Goal: Navigation & Orientation: Find specific page/section

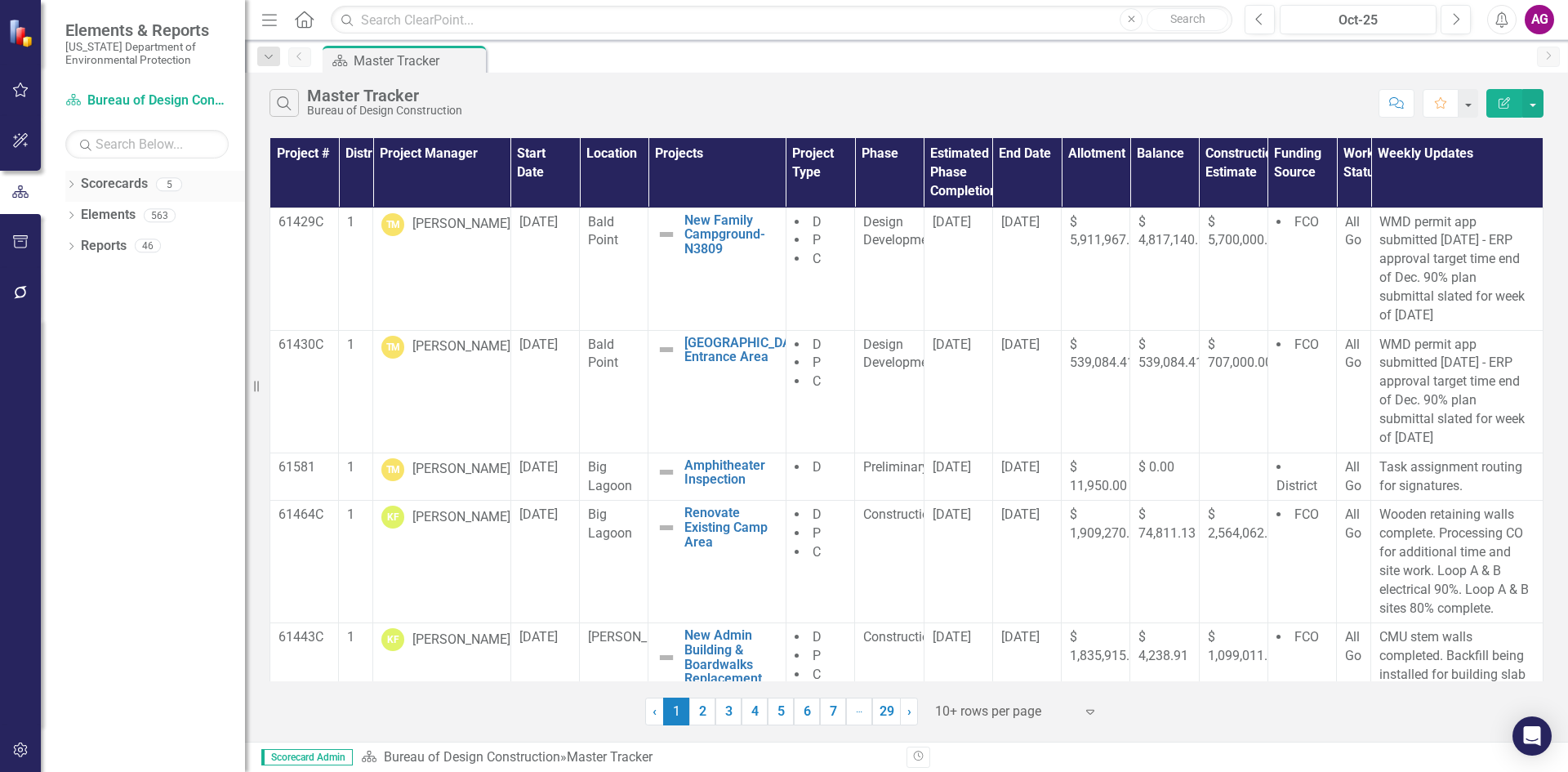
click at [117, 185] on link "Scorecards" at bounding box center [115, 183] width 67 height 19
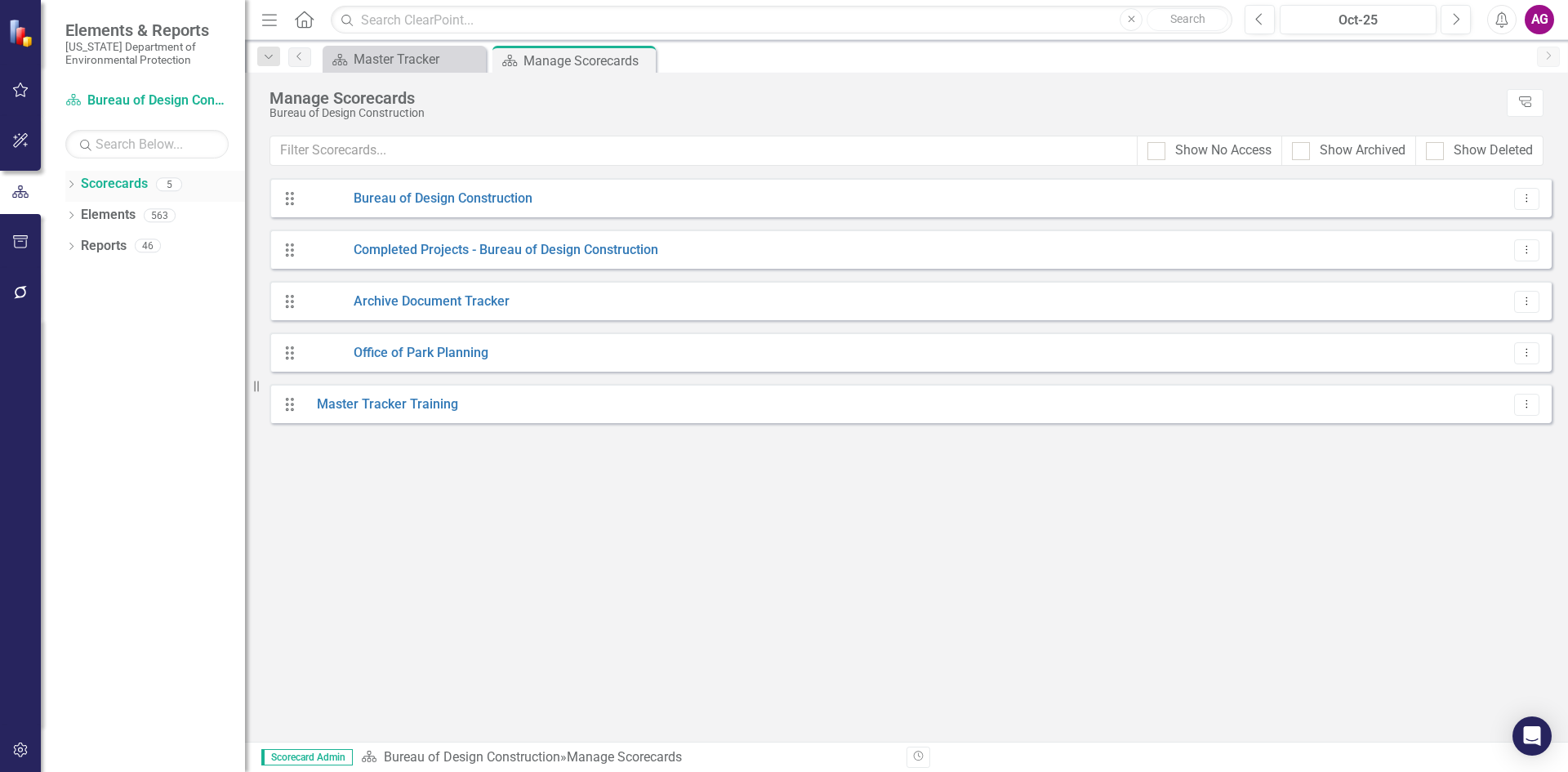
click at [70, 182] on icon "Dropdown" at bounding box center [71, 185] width 11 height 9
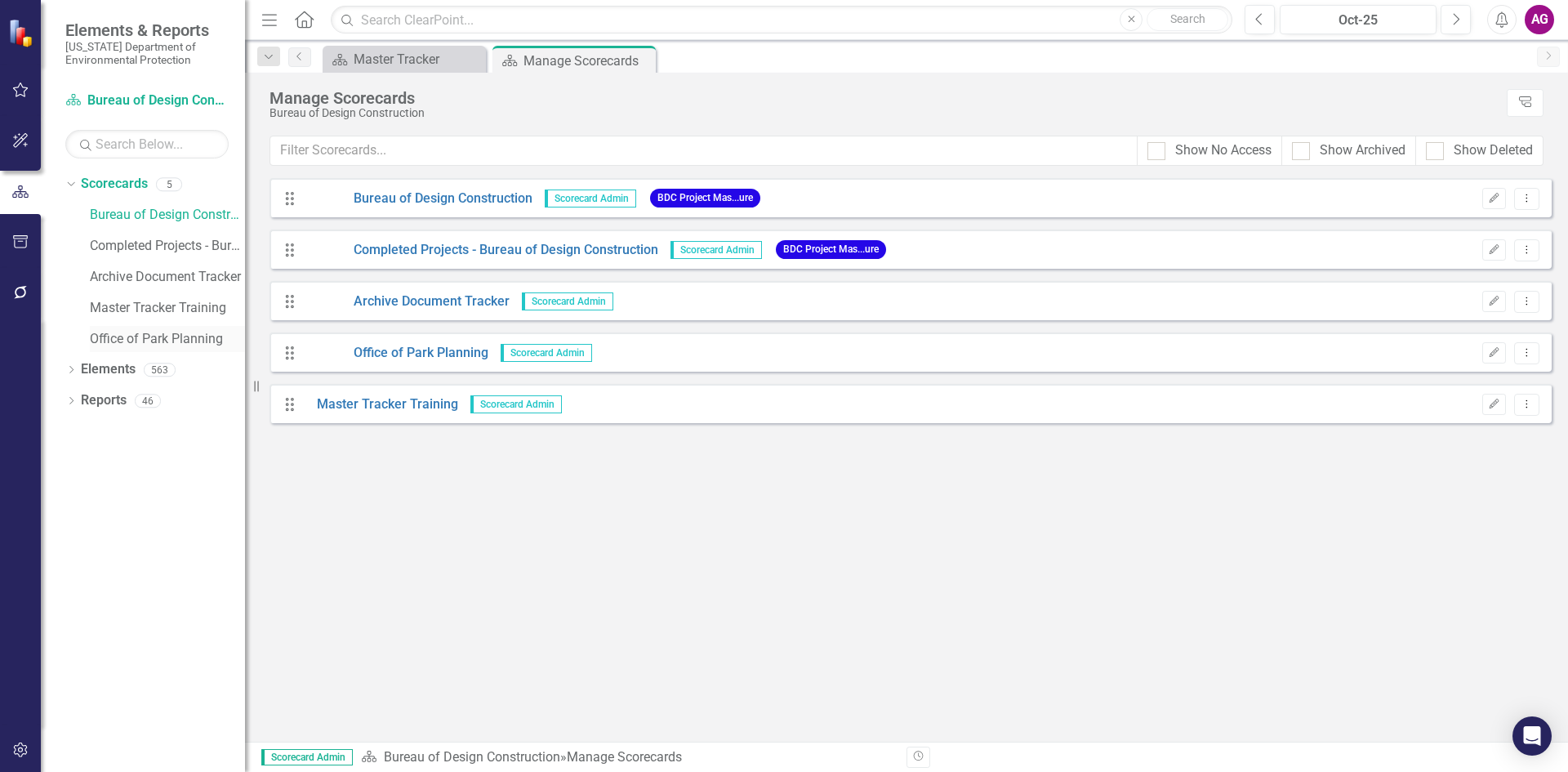
click at [181, 333] on link "Office of Park Planning" at bounding box center [168, 339] width 155 height 19
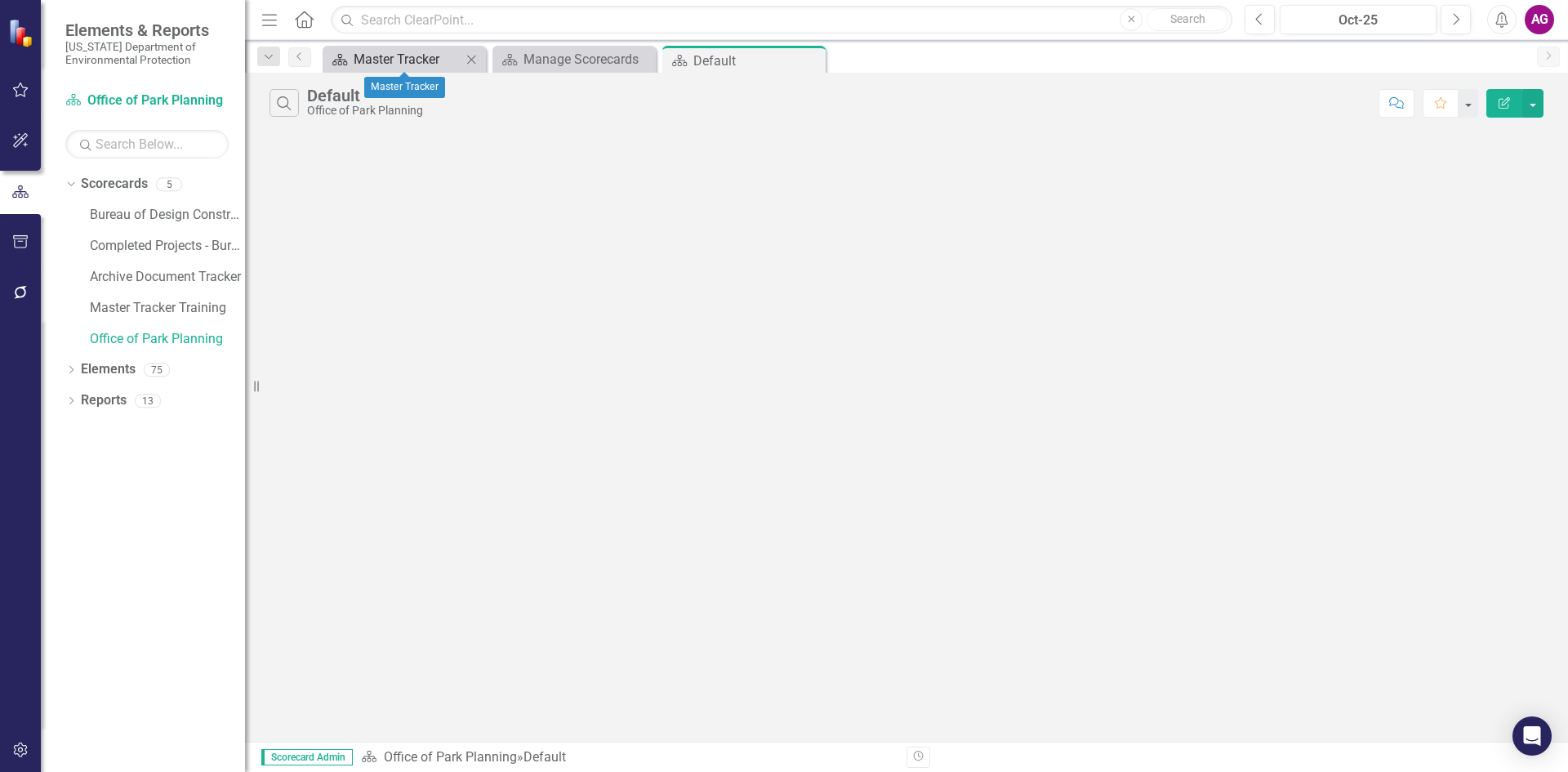
click at [390, 63] on div "Master Tracker" at bounding box center [408, 59] width 108 height 20
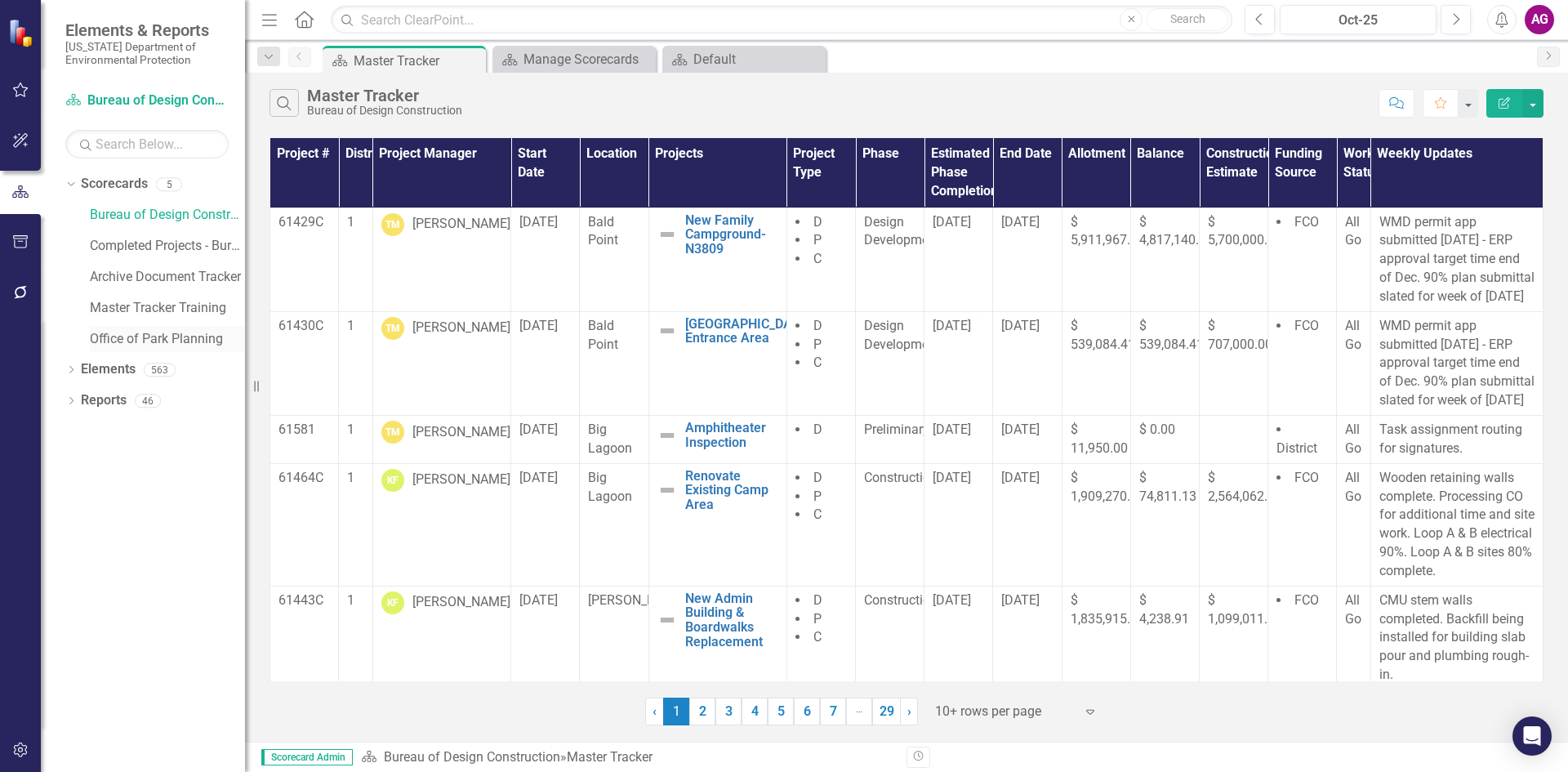
click at [215, 335] on link "Office of Park Planning" at bounding box center [168, 339] width 155 height 19
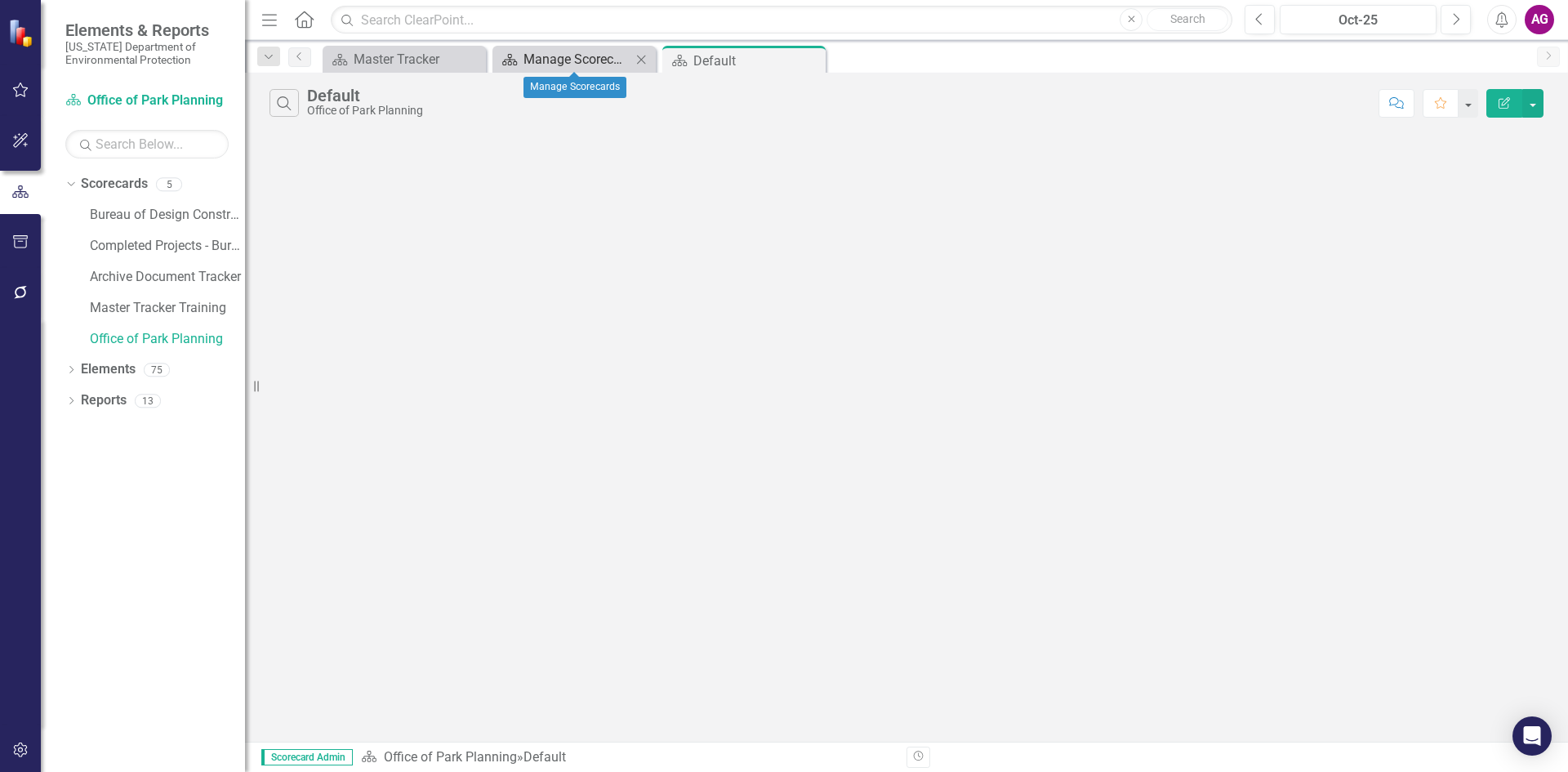
click at [576, 61] on div "Manage Scorecards" at bounding box center [577, 59] width 108 height 20
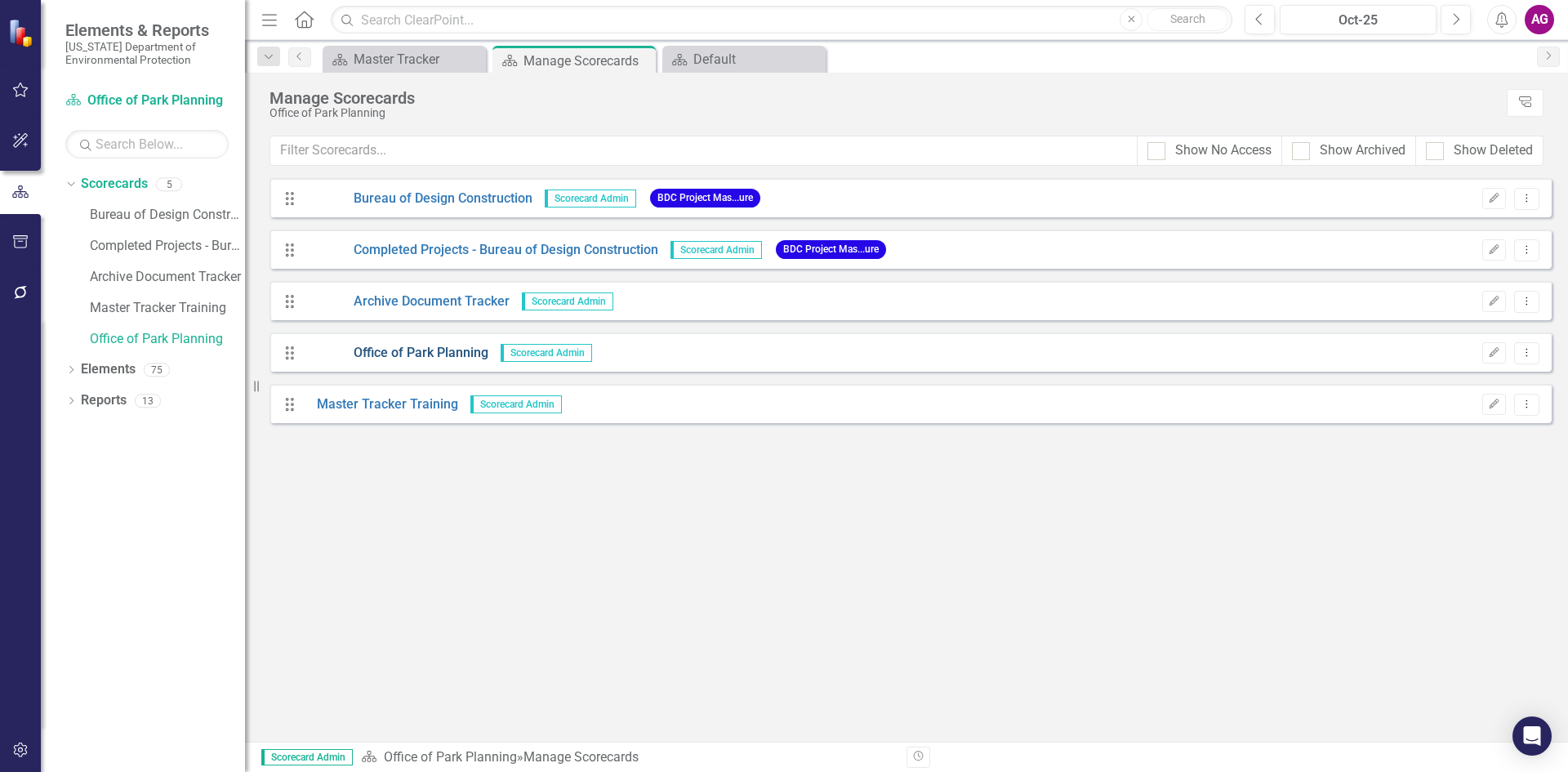
click at [448, 355] on link "Office of Park Planning" at bounding box center [396, 353] width 183 height 19
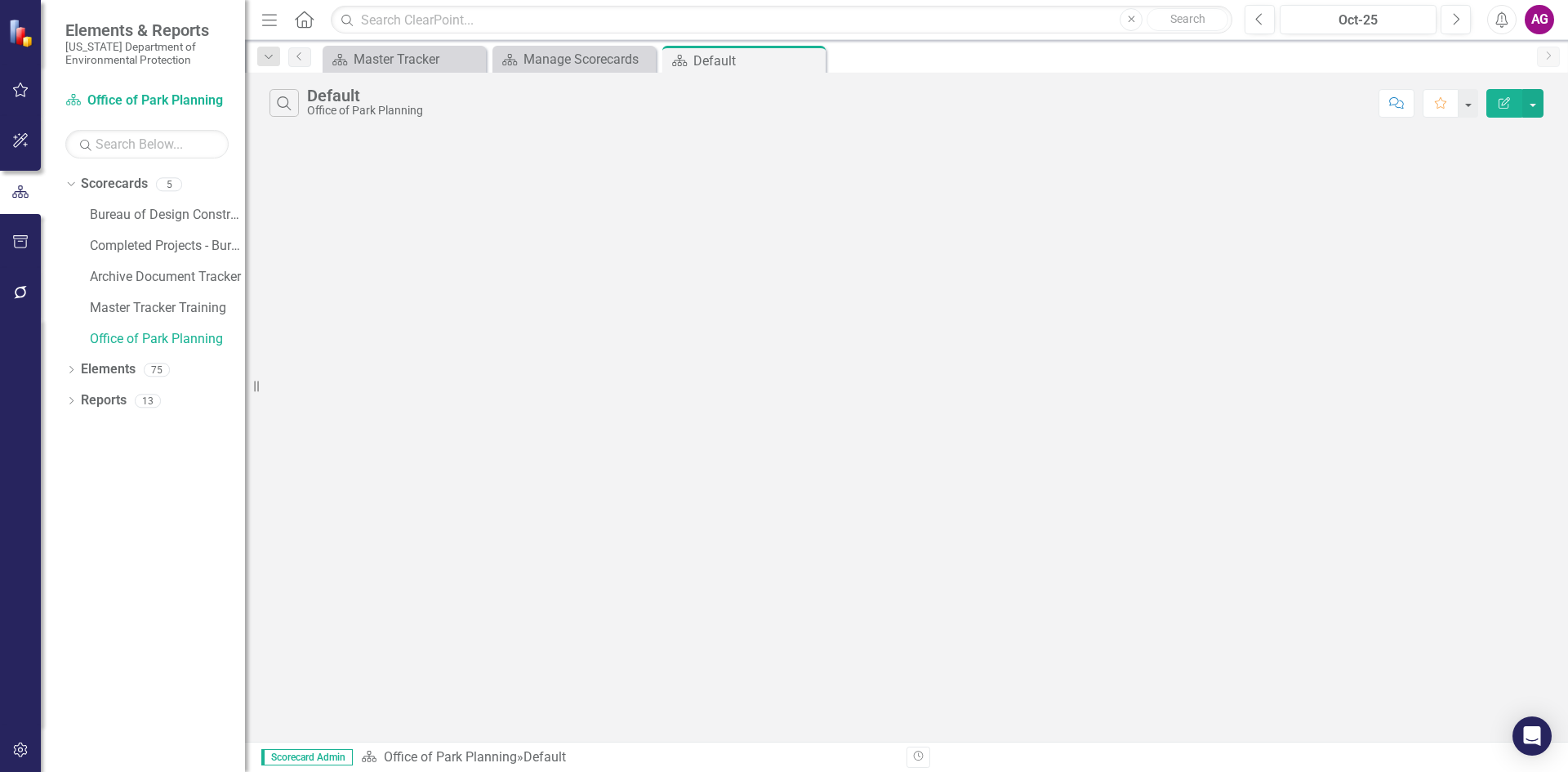
click at [366, 109] on div "Office of Park Planning" at bounding box center [365, 111] width 116 height 12
click at [295, 98] on button "Search" at bounding box center [284, 103] width 29 height 28
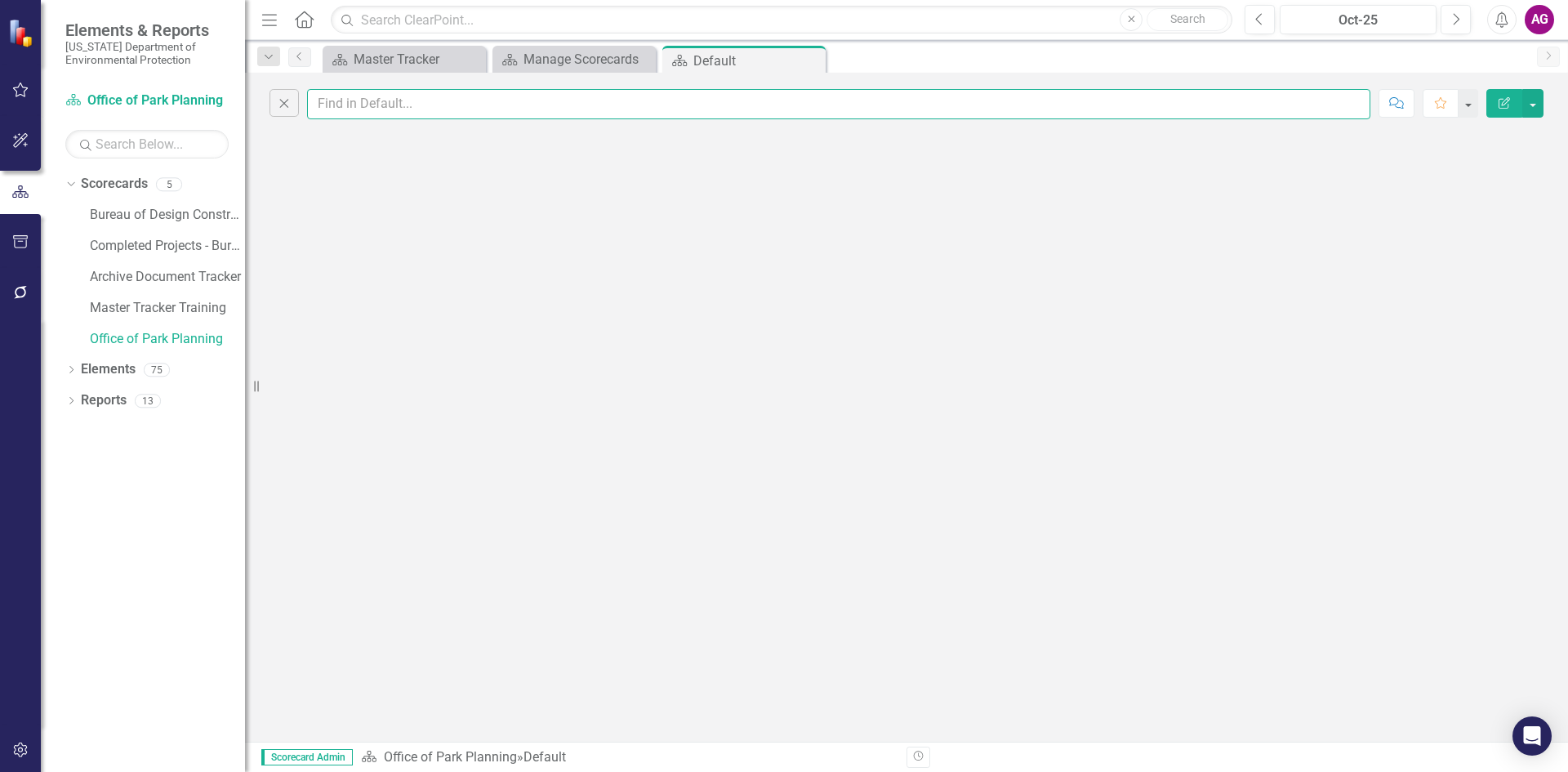
click at [358, 106] on input "text" at bounding box center [838, 104] width 1063 height 30
click at [598, 59] on div "Manage Scorecards" at bounding box center [577, 59] width 108 height 20
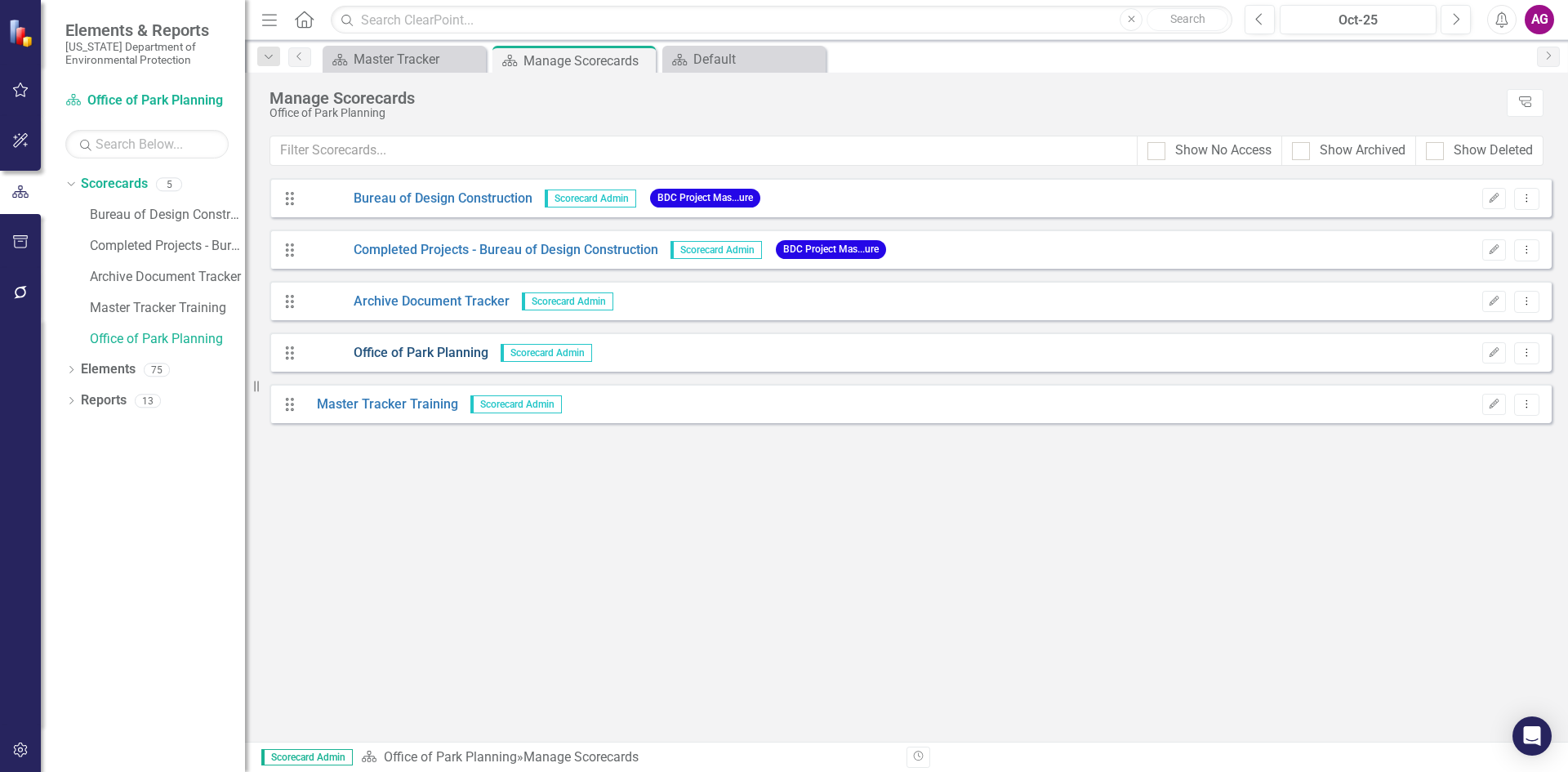
click at [448, 352] on link "Office of Park Planning" at bounding box center [396, 353] width 183 height 19
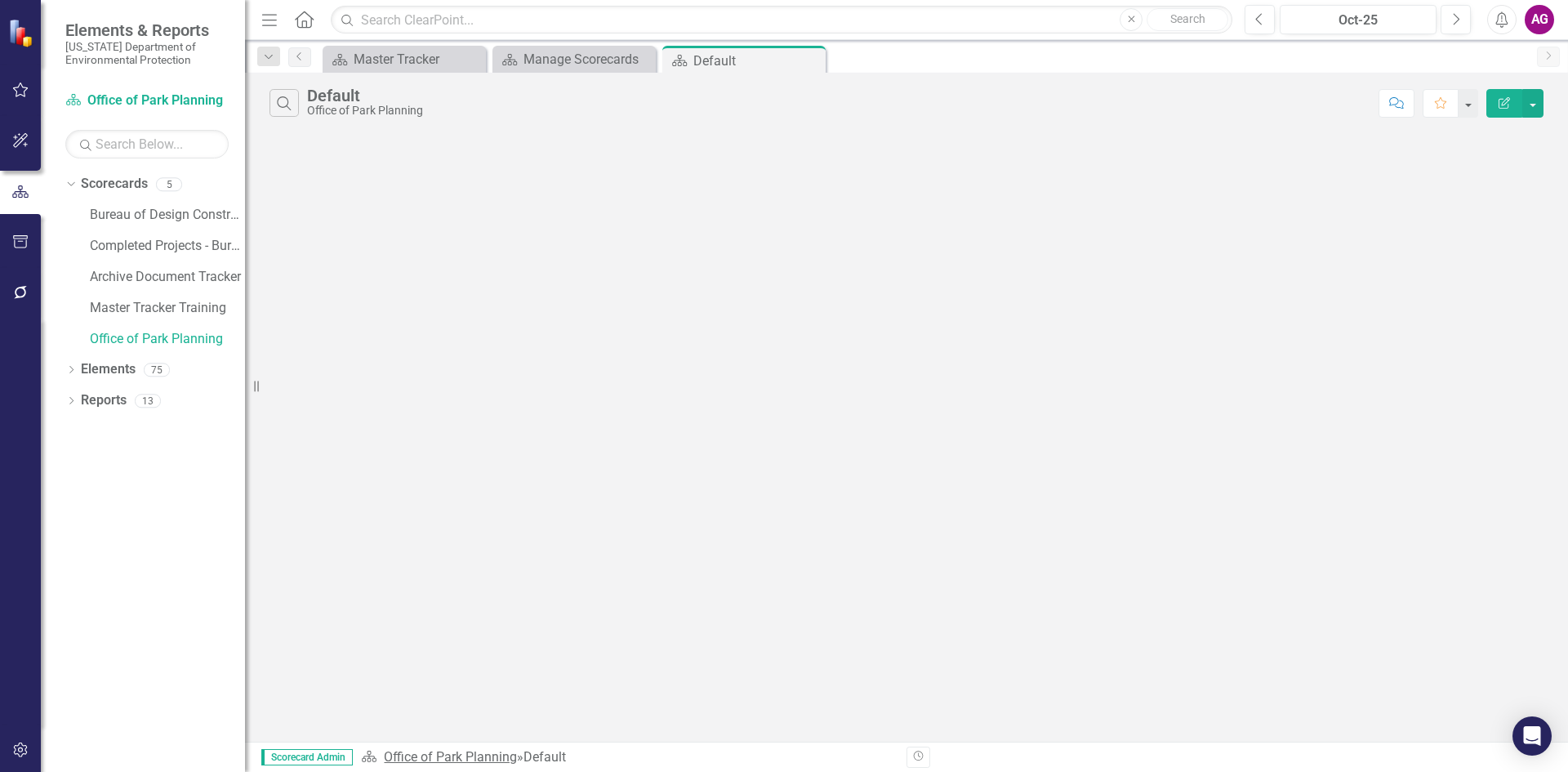
click at [496, 756] on link "Office of Park Planning" at bounding box center [450, 756] width 133 height 16
